Goal: Obtain resource: Download file/media

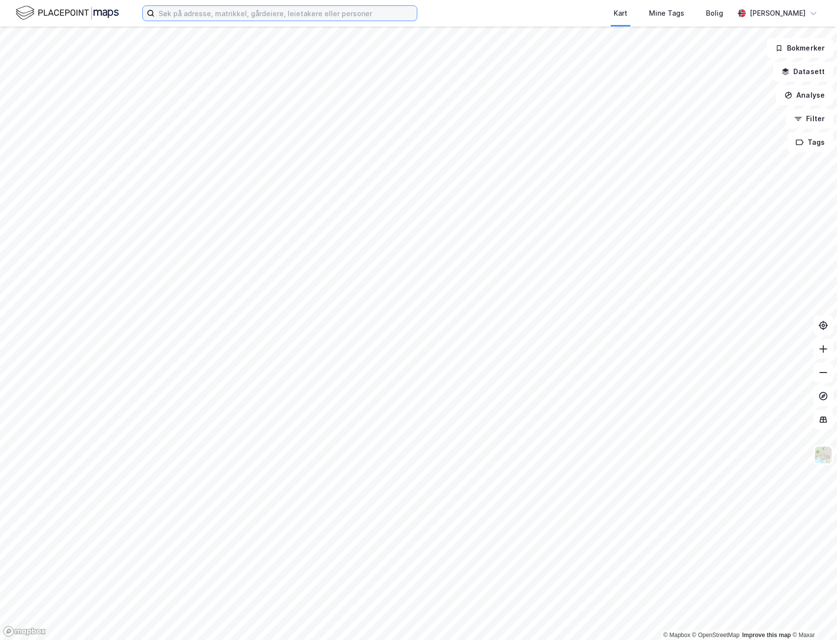
click at [175, 14] on input at bounding box center [286, 13] width 262 height 15
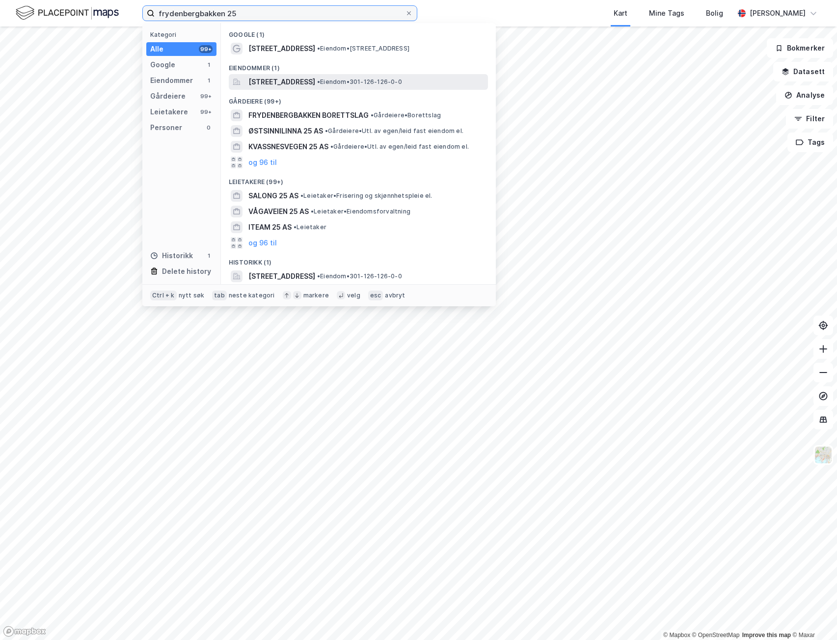
type input "frydenbergbakken 25"
click at [269, 81] on span "[STREET_ADDRESS]" at bounding box center [281, 82] width 67 height 12
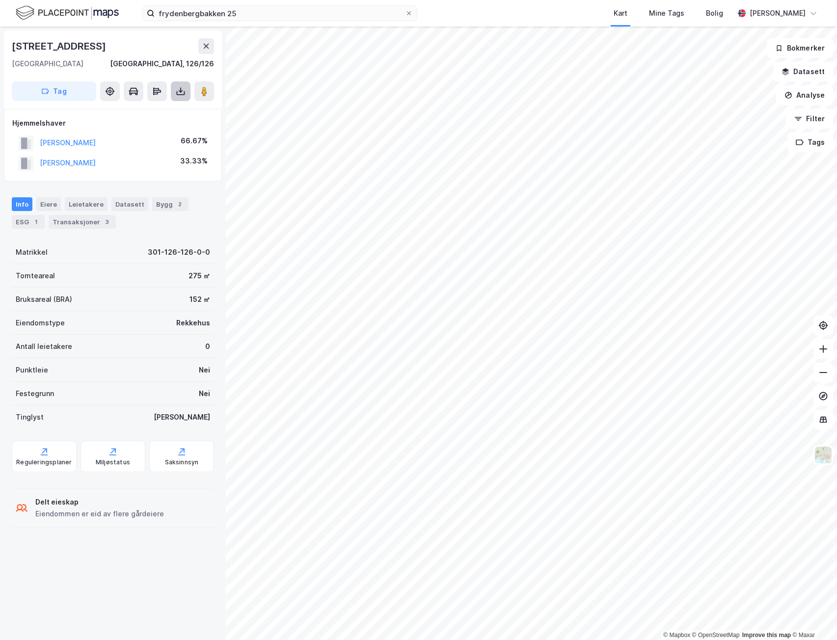
click at [181, 93] on icon at bounding box center [181, 91] width 10 height 10
click at [149, 108] on div "Last ned grunnbok" at bounding box center [132, 111] width 57 height 8
